Goal: Check status

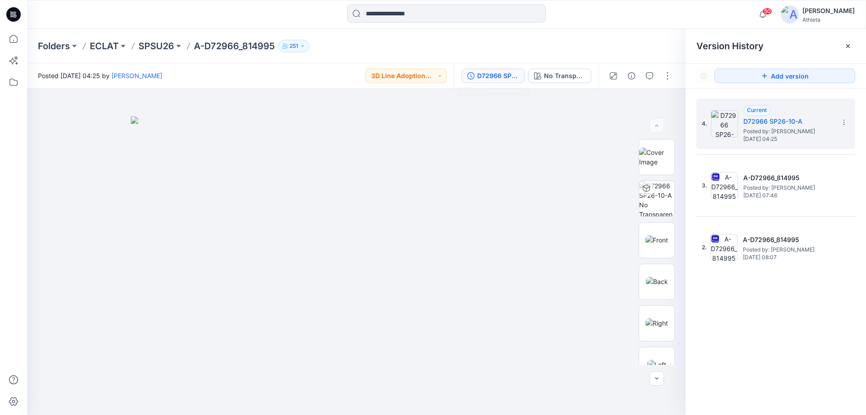
click at [700, 7] on div "50 Notifications Your style A-D72966_814995 has been updated with D72966 SP26-1…" at bounding box center [446, 15] width 839 height 20
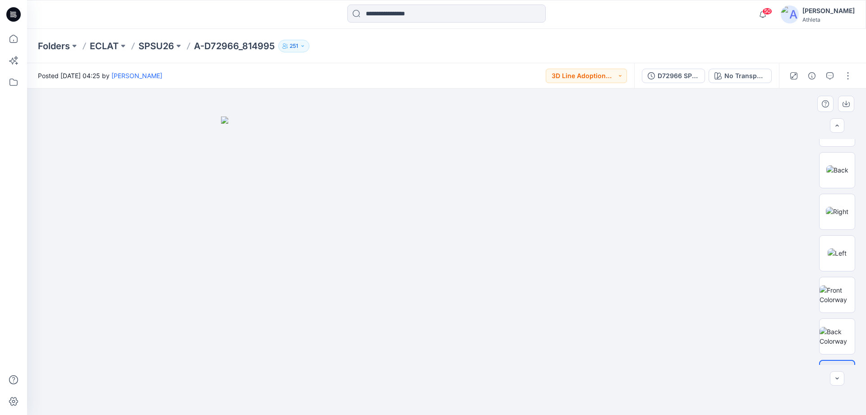
scroll to position [143, 0]
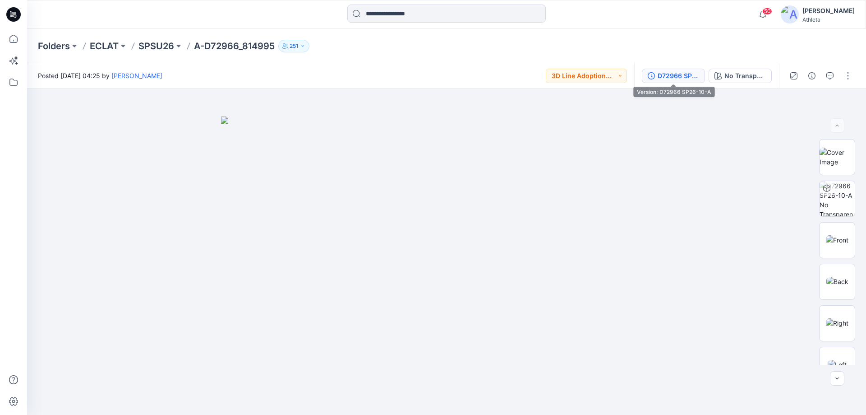
click at [683, 79] on div "D72966 SP26-10-A" at bounding box center [679, 76] width 42 height 10
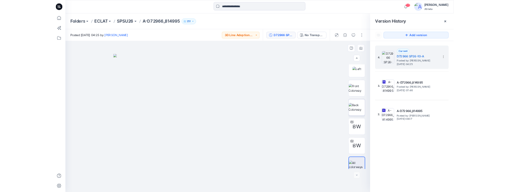
scroll to position [226, 0]
